Goal: Check status

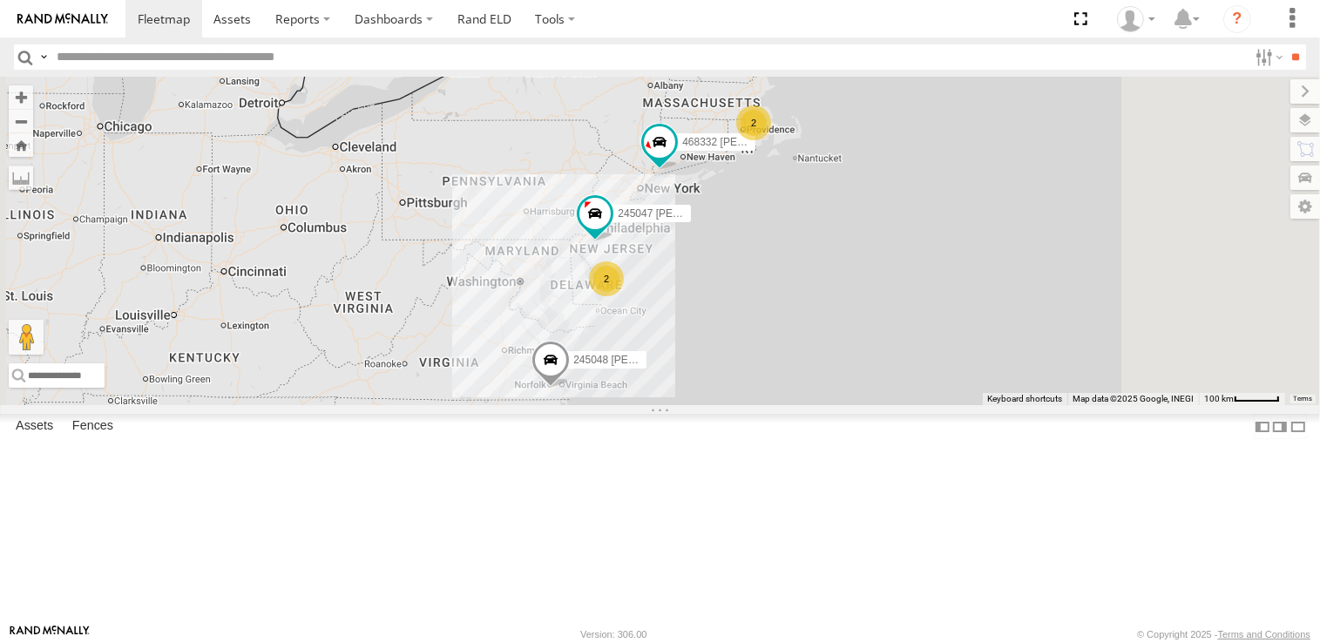
drag, startPoint x: 781, startPoint y: 381, endPoint x: 620, endPoint y: 419, distance: 165.6
click at [620, 405] on div "2 2 245047 [PERSON_NAME] 245048 [PERSON_NAME] 468332 [PERSON_NAME]" at bounding box center [660, 241] width 1320 height 328
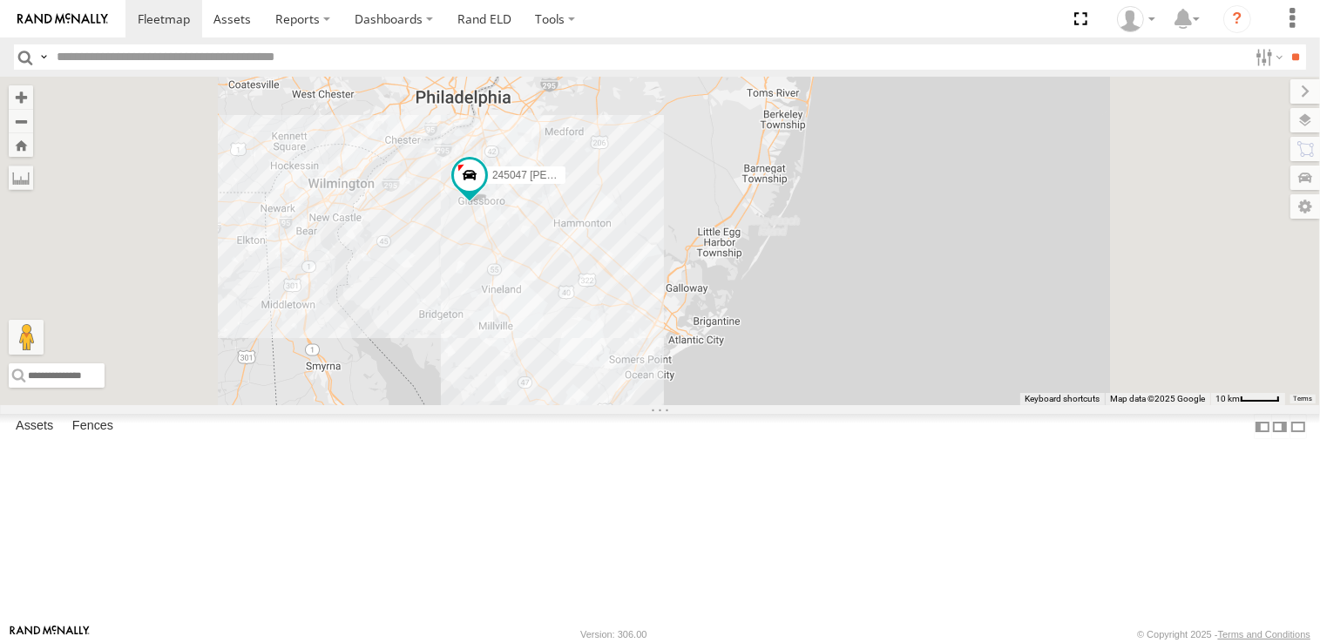
click at [644, 346] on div "245047 [PERSON_NAME] 245048 [PERSON_NAME] 468332 [PERSON_NAME] 2" at bounding box center [660, 241] width 1320 height 328
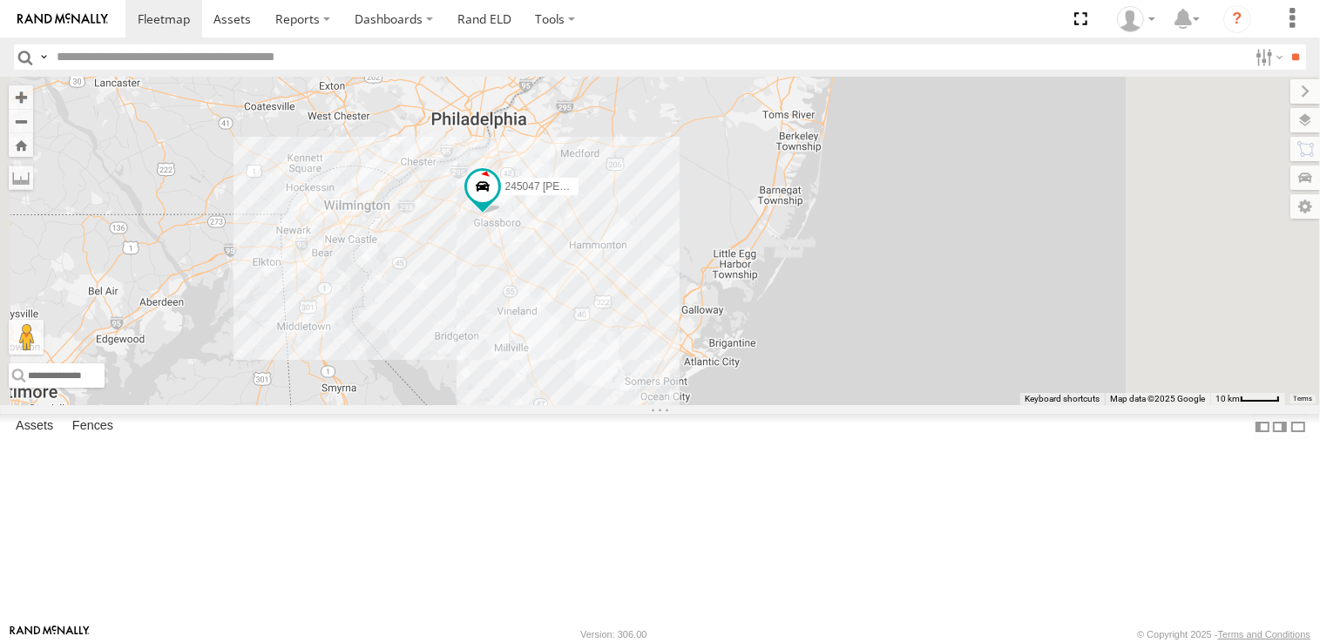
click at [831, 297] on div "245047 [PERSON_NAME] 245048 [PERSON_NAME] 468332 [PERSON_NAME] 2" at bounding box center [660, 241] width 1320 height 328
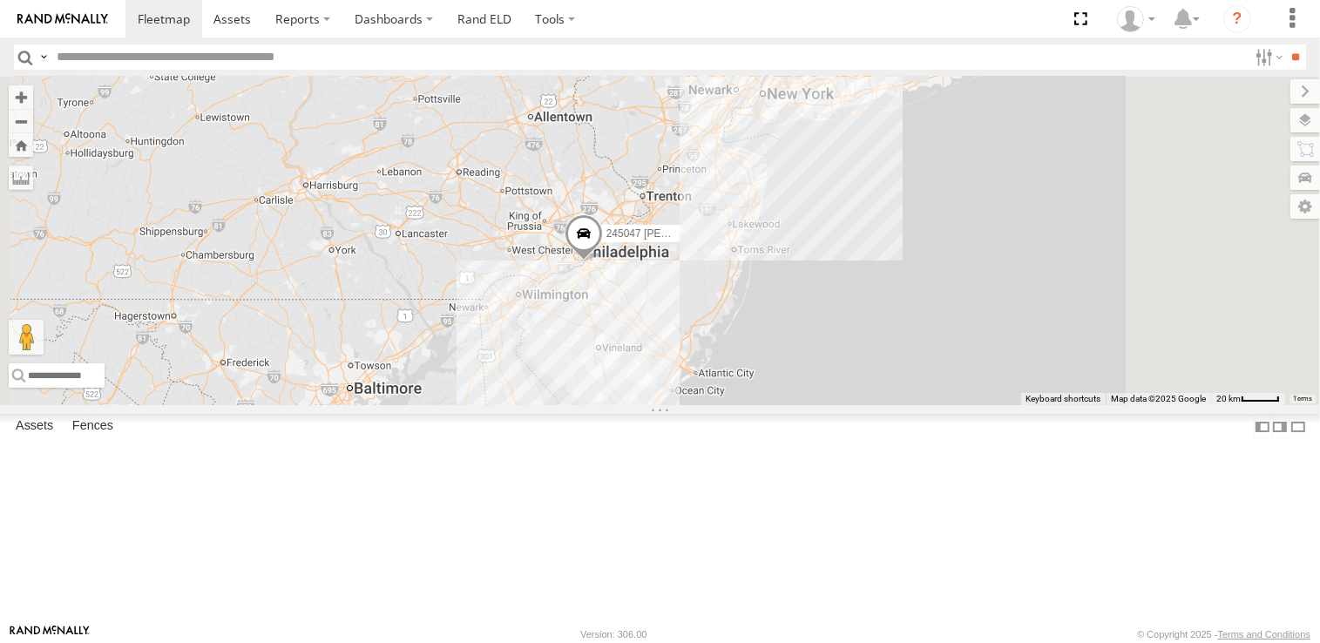
drag, startPoint x: 832, startPoint y: 364, endPoint x: 737, endPoint y: 522, distance: 184.0
click at [737, 405] on div "245047 [PERSON_NAME] 245048 [PERSON_NAME] 468332 [PERSON_NAME] 2" at bounding box center [660, 241] width 1320 height 328
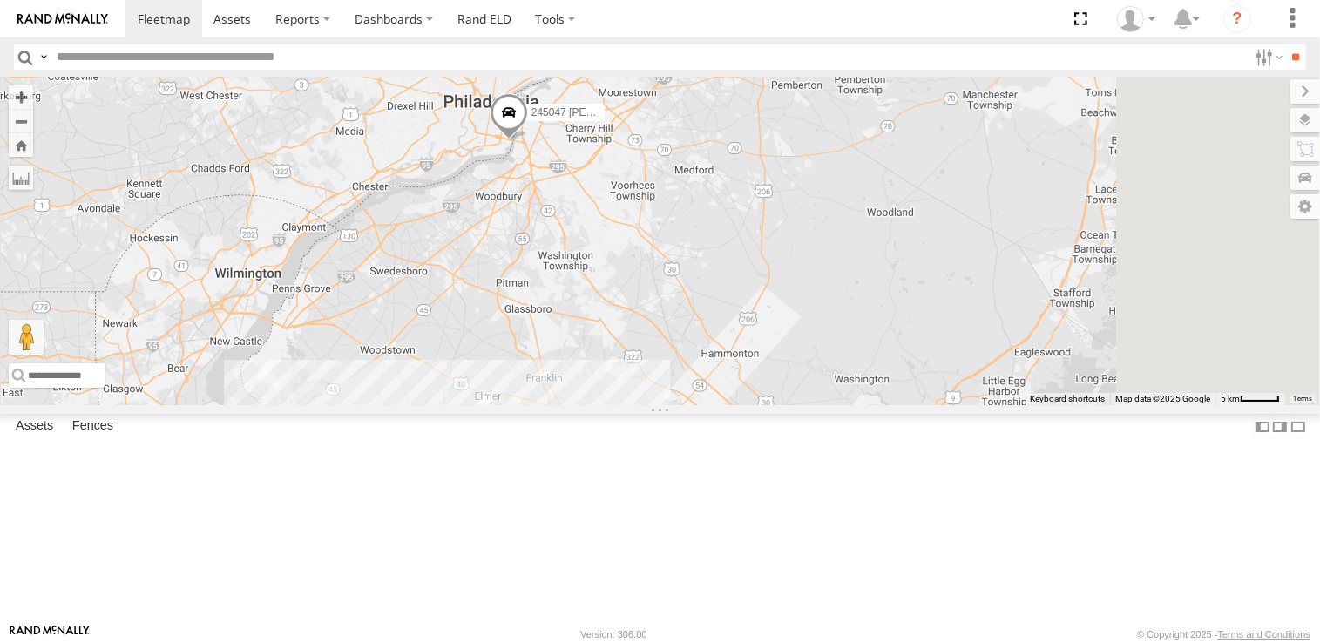
drag, startPoint x: 750, startPoint y: 411, endPoint x: 758, endPoint y: 494, distance: 83.1
click at [758, 405] on div "245047 [PERSON_NAME] 245048 [PERSON_NAME] 468332 [PERSON_NAME]" at bounding box center [660, 241] width 1320 height 328
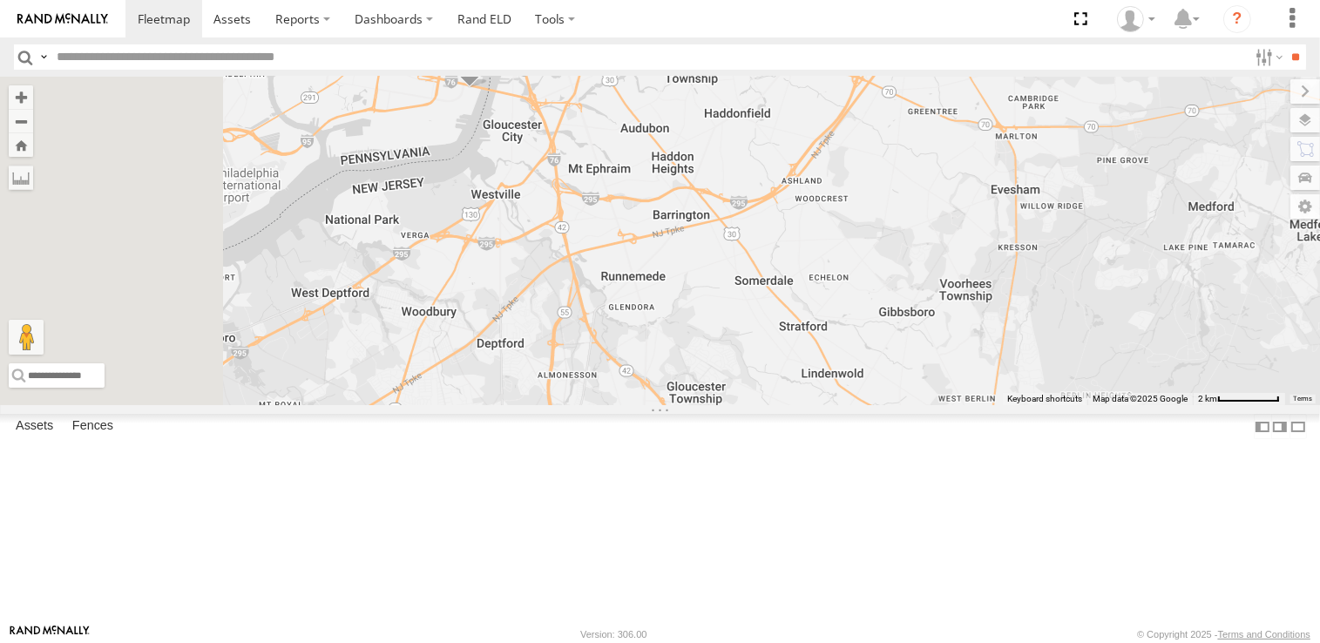
drag, startPoint x: 709, startPoint y: 289, endPoint x: 793, endPoint y: 508, distance: 234.1
click at [793, 405] on div "245047 [PERSON_NAME] 245048 [PERSON_NAME] 468332 [PERSON_NAME]" at bounding box center [660, 241] width 1320 height 328
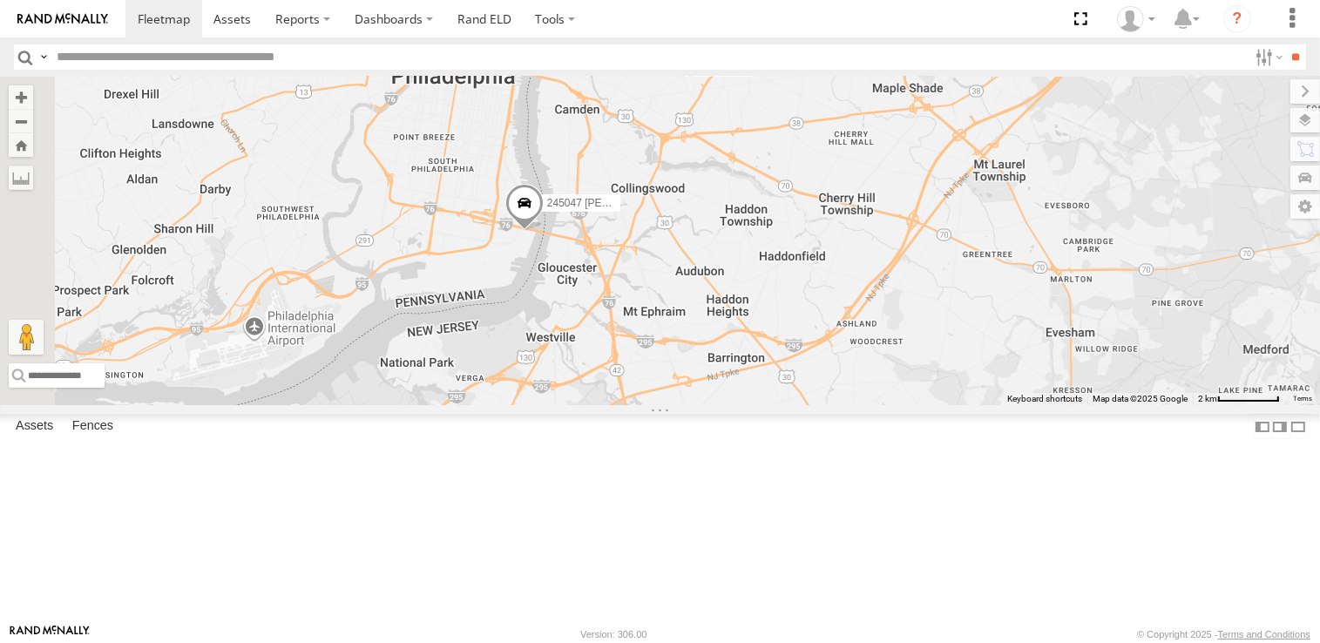
drag, startPoint x: 733, startPoint y: 400, endPoint x: 756, endPoint y: 467, distance: 71.1
click at [756, 405] on div "245047 [PERSON_NAME] 245048 [PERSON_NAME] 468332 [PERSON_NAME]" at bounding box center [660, 241] width 1320 height 328
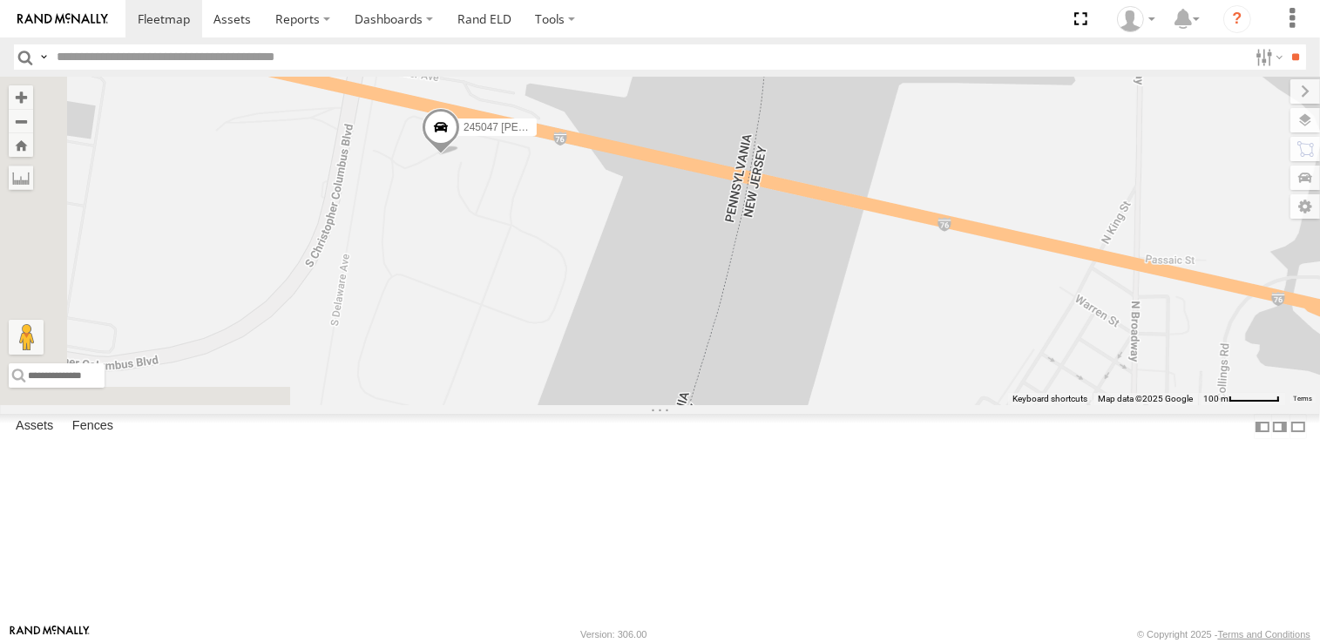
drag, startPoint x: 679, startPoint y: 367, endPoint x: 795, endPoint y: 447, distance: 140.9
click at [795, 405] on div "245047 [PERSON_NAME] 245048 [PERSON_NAME] 468332 [PERSON_NAME]" at bounding box center [660, 241] width 1320 height 328
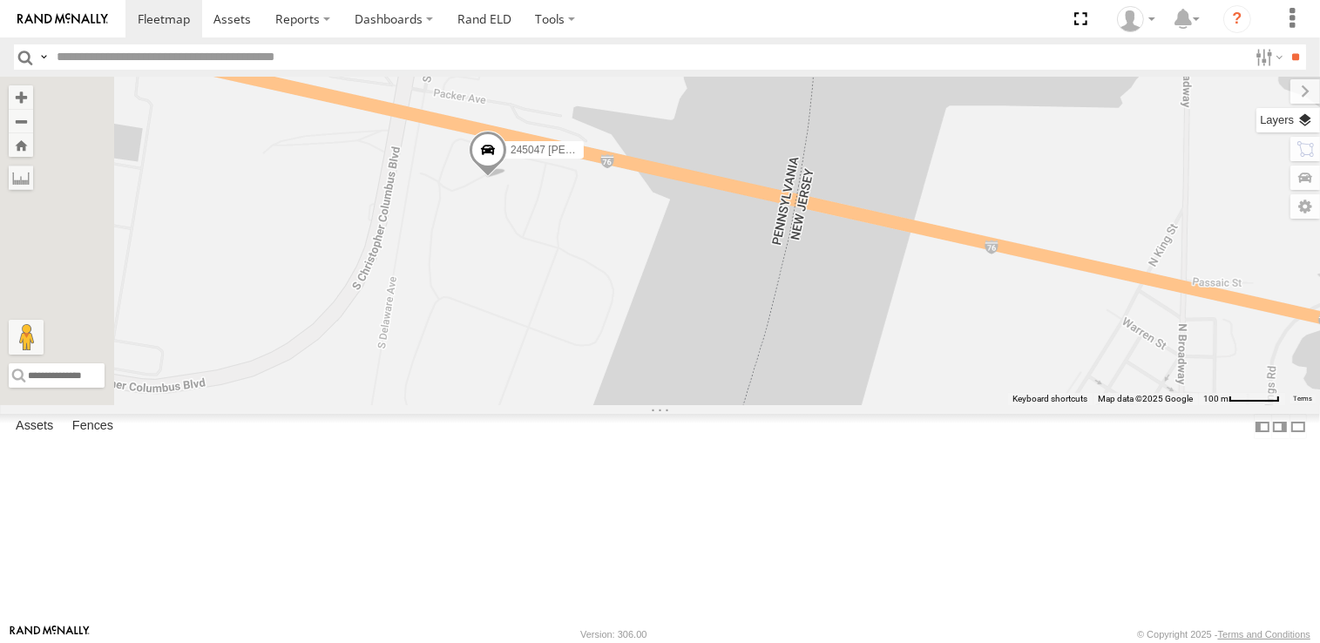
click at [1303, 123] on label at bounding box center [1288, 120] width 64 height 24
click at [0, 0] on label at bounding box center [0, 0] width 0 height 0
click at [0, 0] on span "Satellite" at bounding box center [0, 0] width 0 height 0
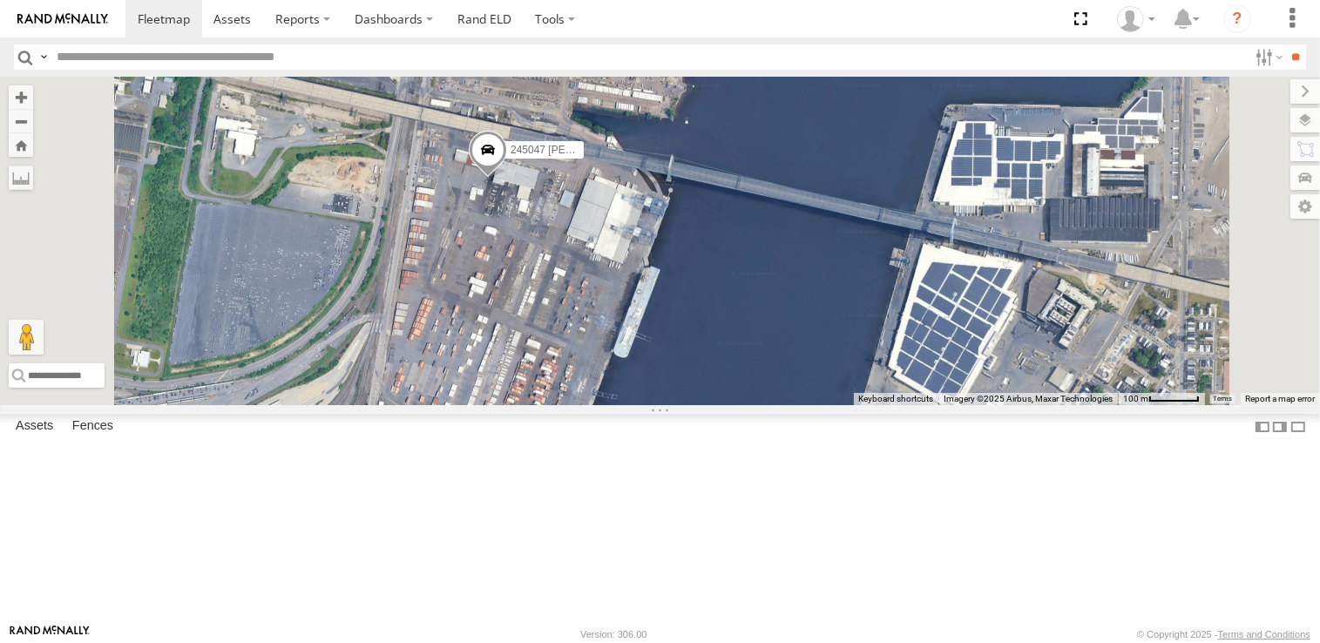
click at [0, 0] on div "468332 [PERSON_NAME] All Assets [US_STATE] State Thruway Nyack 41.09629 -73.938…" at bounding box center [0, 0] width 0 height 0
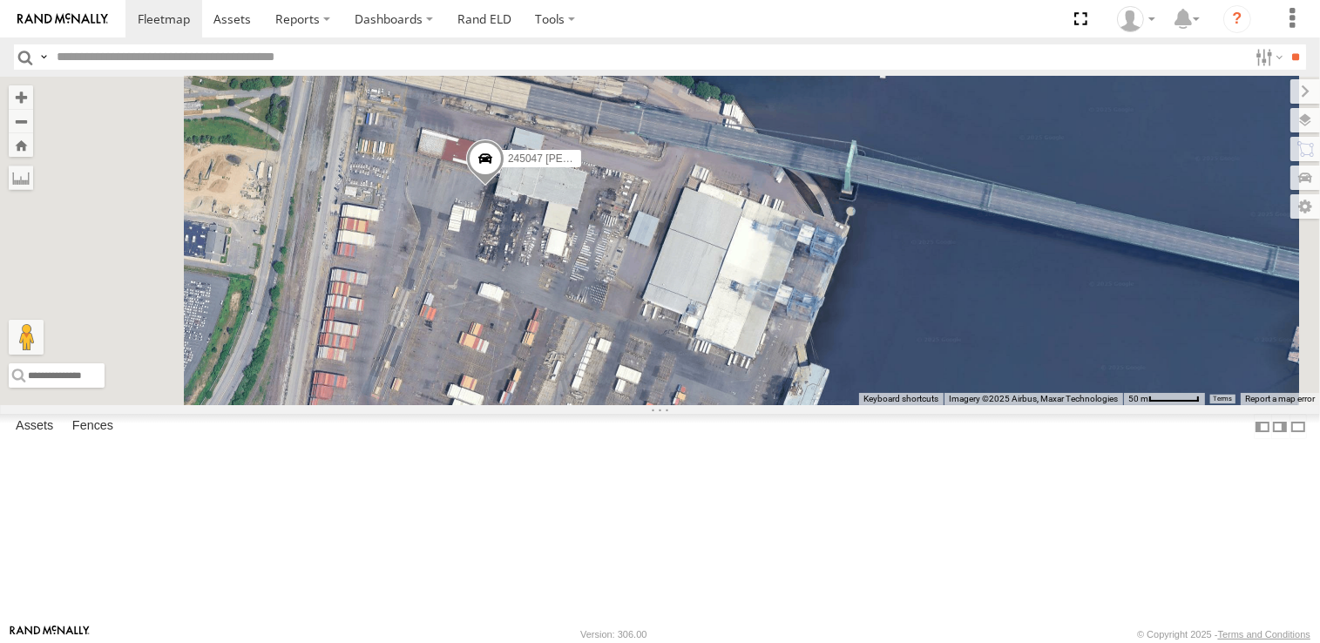
drag, startPoint x: 699, startPoint y: 351, endPoint x: 693, endPoint y: 368, distance: 17.4
click at [693, 368] on div "245047 [PERSON_NAME]" at bounding box center [660, 241] width 1320 height 328
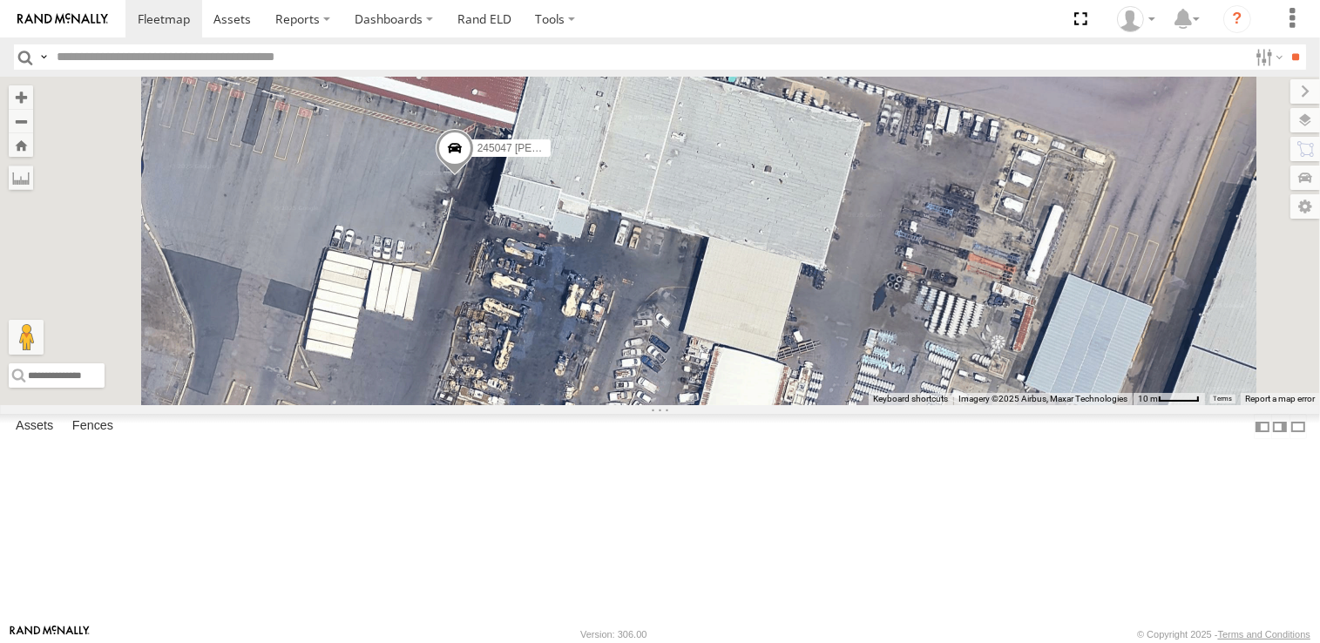
drag, startPoint x: 641, startPoint y: 334, endPoint x: 681, endPoint y: 363, distance: 49.3
click at [681, 363] on div "245047 [PERSON_NAME]" at bounding box center [660, 241] width 1320 height 328
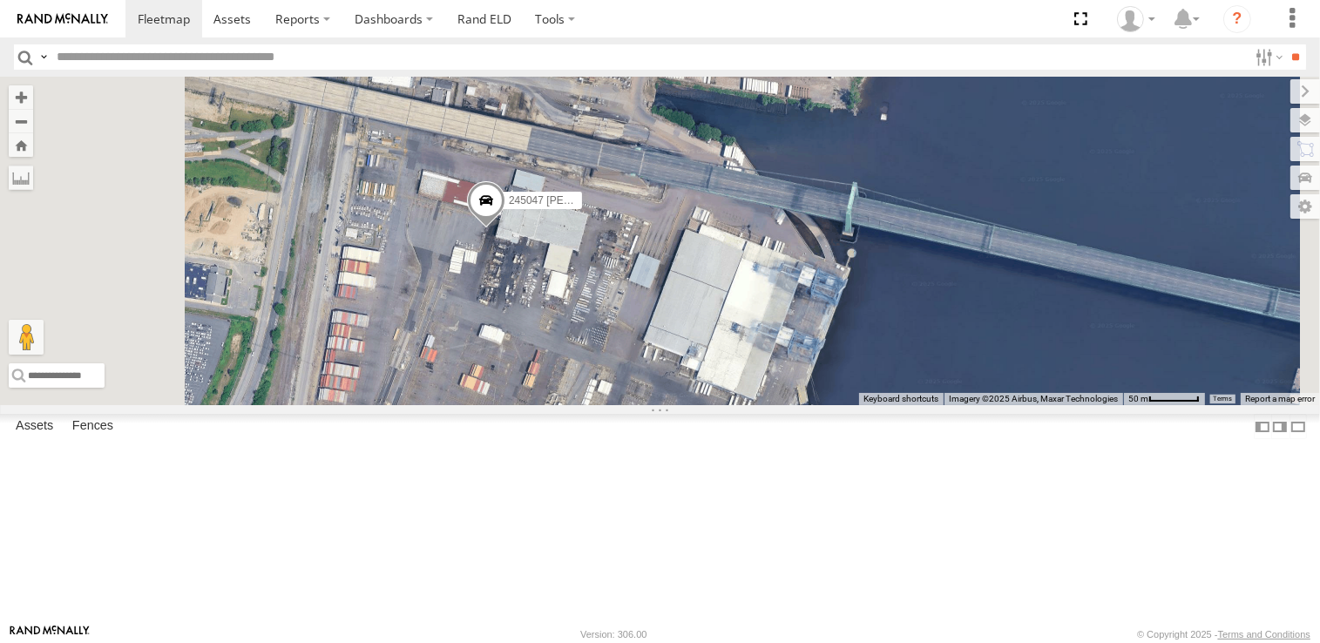
click at [0, 0] on div "468332 [PERSON_NAME] All Assets [US_STATE][GEOGRAPHIC_DATA] 41.09901 -74.05682 …" at bounding box center [0, 0] width 0 height 0
